Goal: Check status: Check status

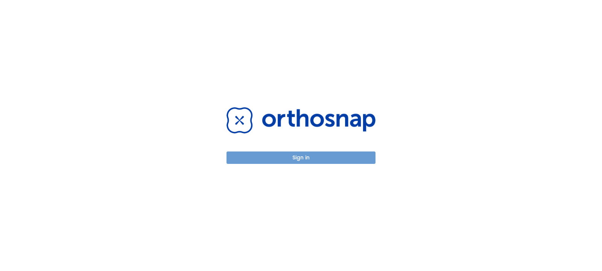
click at [299, 160] on button "Sign in" at bounding box center [300, 158] width 149 height 12
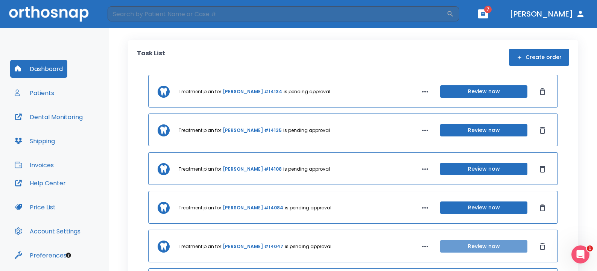
click at [458, 245] on button "Review now" at bounding box center [483, 246] width 87 height 12
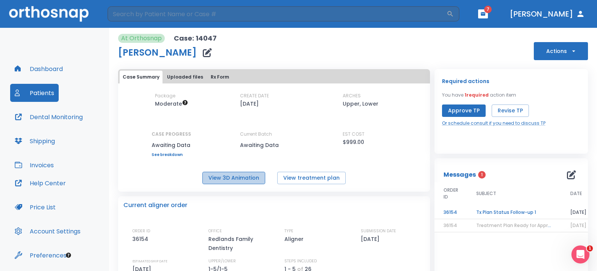
click at [243, 179] on button "View 3D Animation" at bounding box center [233, 178] width 63 height 12
click at [309, 179] on button "View treatment plan" at bounding box center [311, 178] width 68 height 12
